Goal: Information Seeking & Learning: Find specific fact

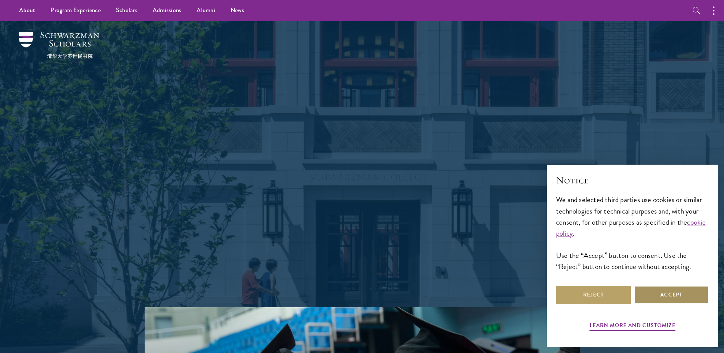
click at [664, 294] on button "Accept" at bounding box center [671, 294] width 75 height 18
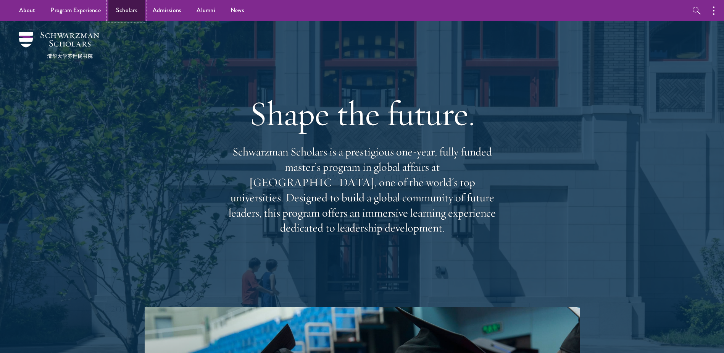
click at [141, 11] on link "Scholars" at bounding box center [126, 10] width 37 height 21
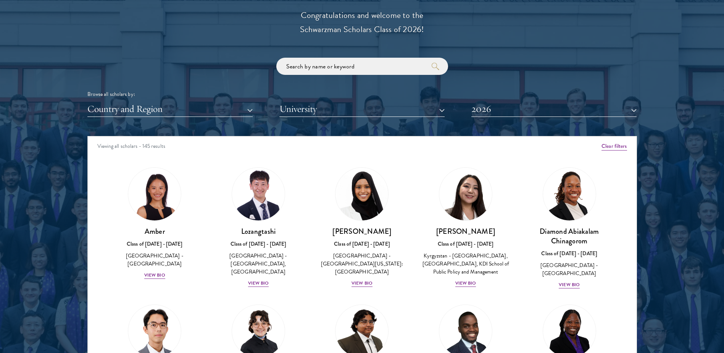
scroll to position [878, 0]
click at [313, 69] on input "search" at bounding box center [362, 65] width 172 height 17
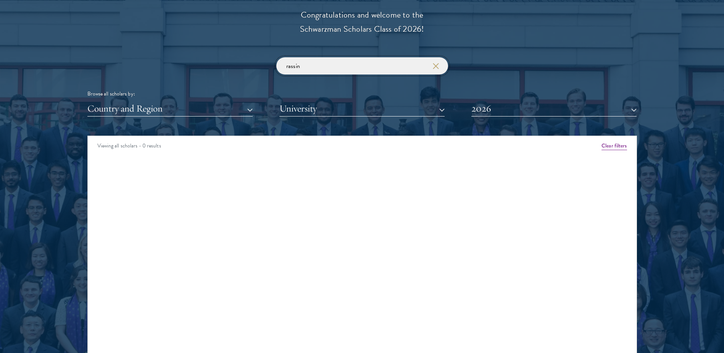
type input "rassin"
click button "submit" at bounding box center [0, 0] width 0 height 0
